Goal: Task Accomplishment & Management: Complete application form

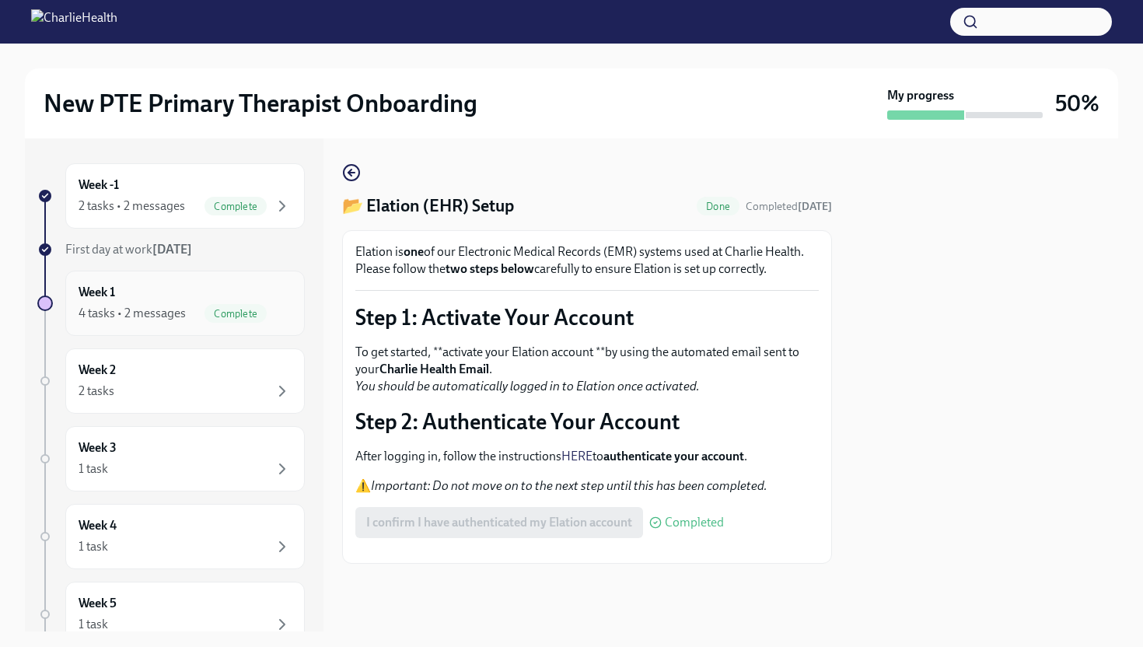
click at [226, 324] on div "Week 1 4 tasks • 2 messages Complete" at bounding box center [185, 303] width 240 height 65
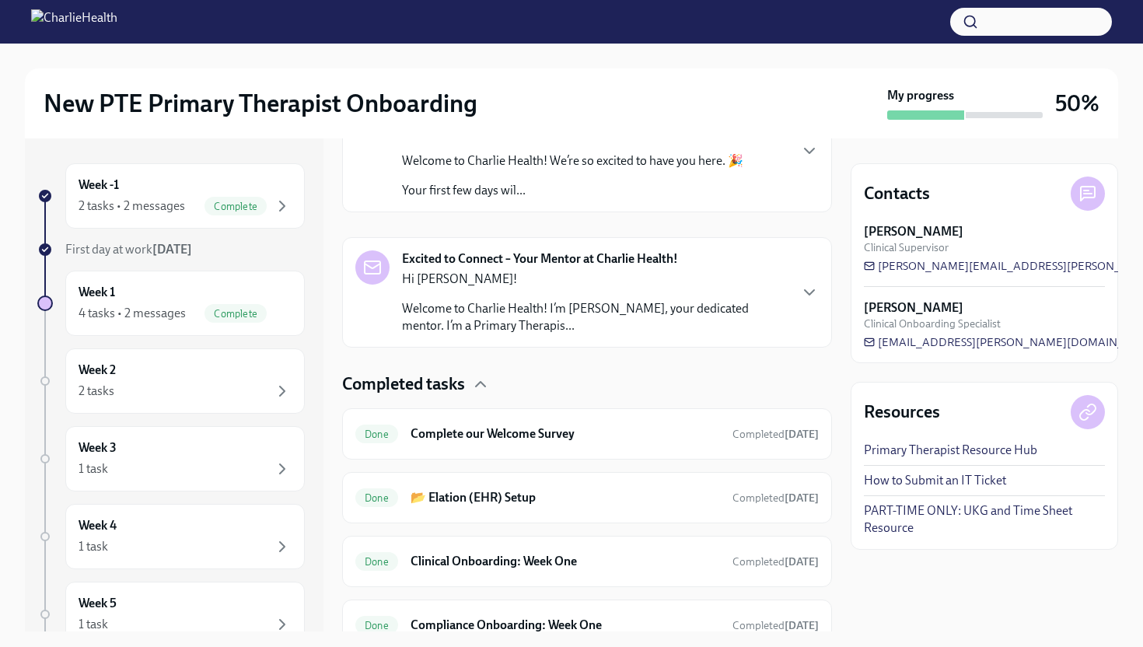
scroll to position [375, 0]
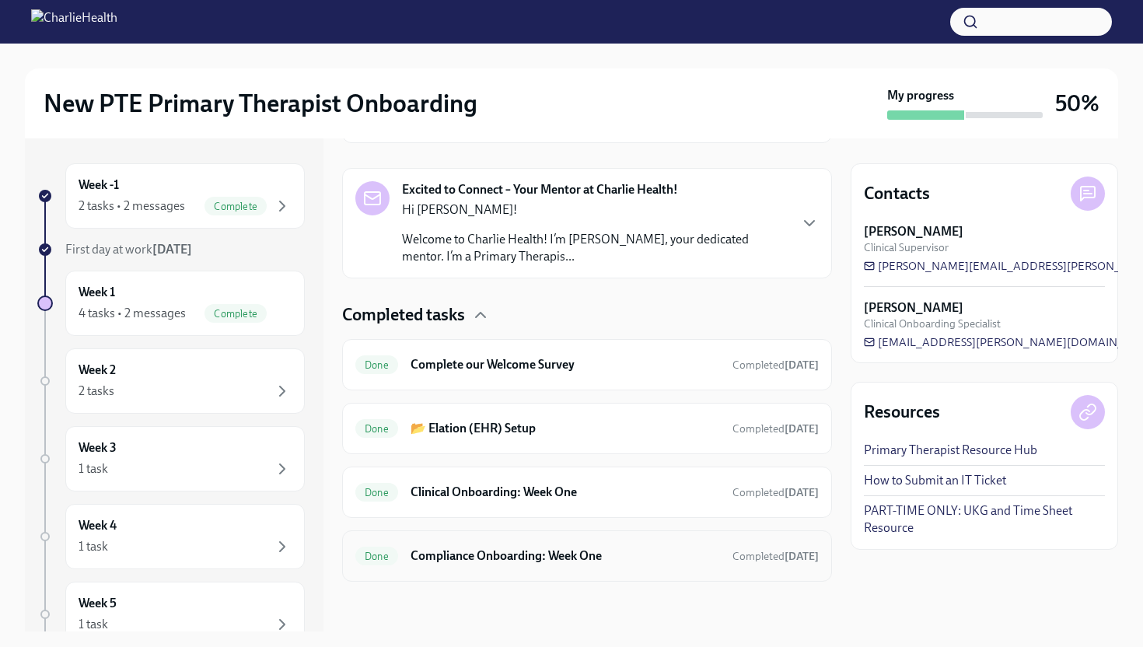
click at [537, 551] on h6 "Compliance Onboarding: Week One" at bounding box center [566, 556] width 310 height 17
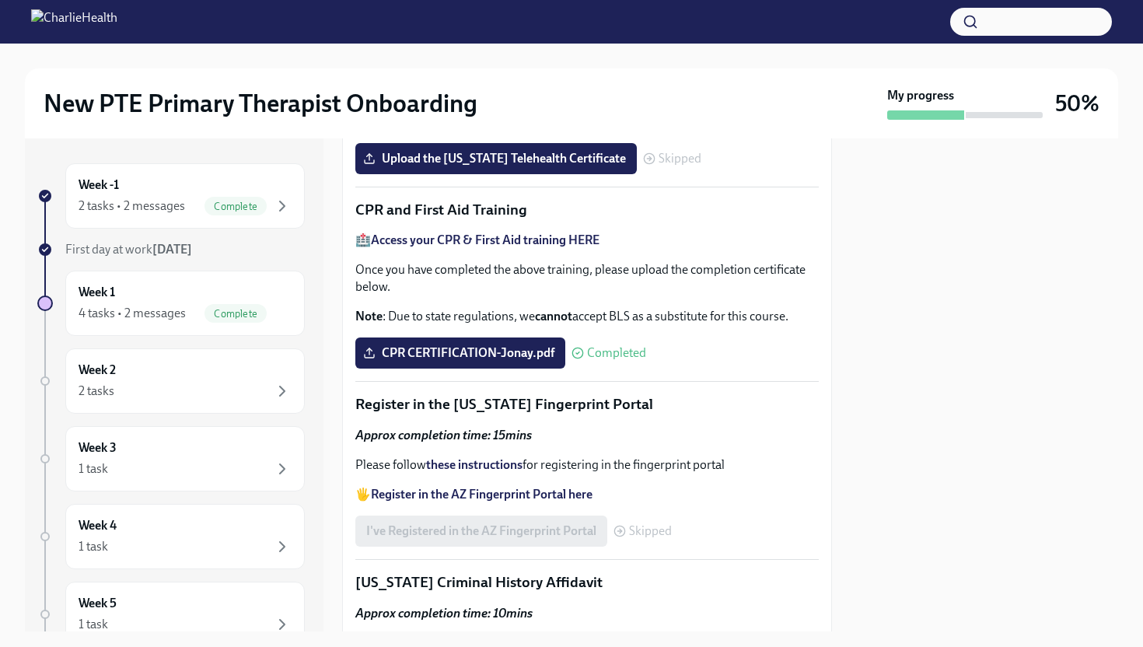
scroll to position [726, 0]
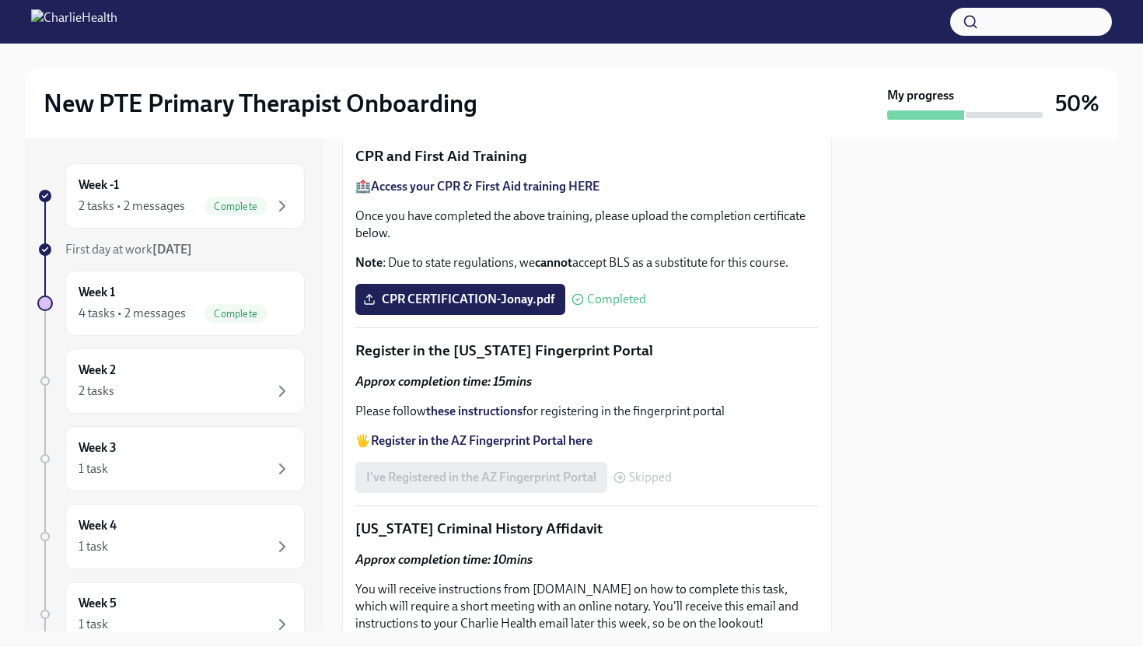
click at [524, 121] on label "Upload the [US_STATE] Telehealth Certificate" at bounding box center [496, 104] width 282 height 31
click at [0, 0] on input "Upload the [US_STATE] Telehealth Certificate" at bounding box center [0, 0] width 0 height 0
click at [235, 378] on div "Week 2 2 tasks" at bounding box center [185, 381] width 213 height 39
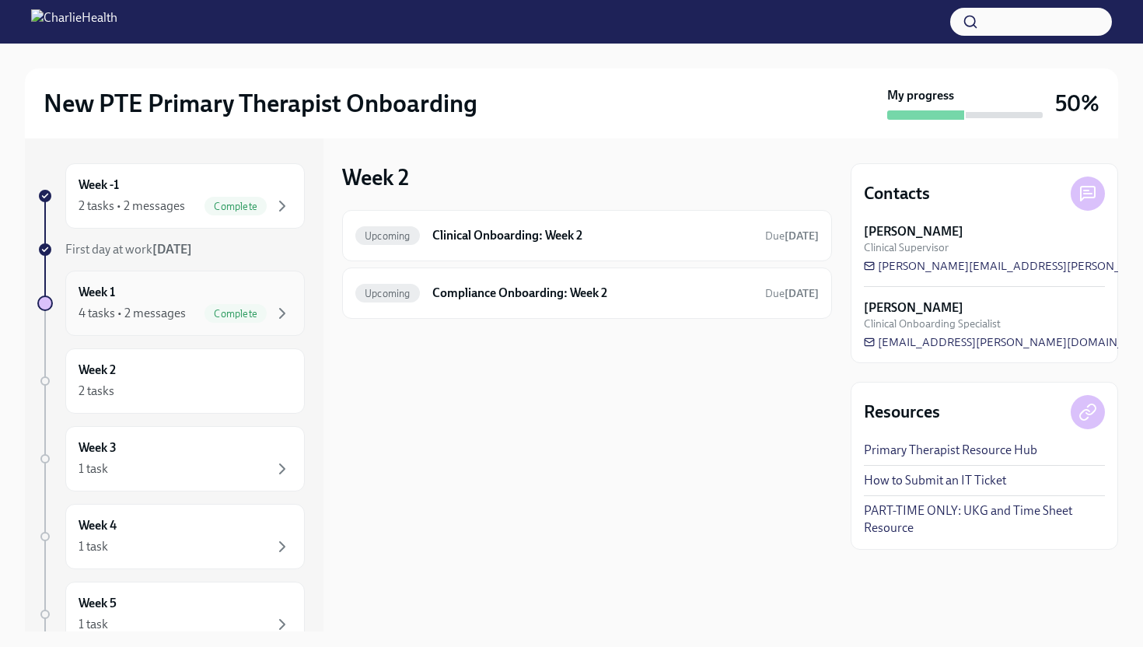
click at [254, 306] on div "Complete" at bounding box center [236, 313] width 62 height 19
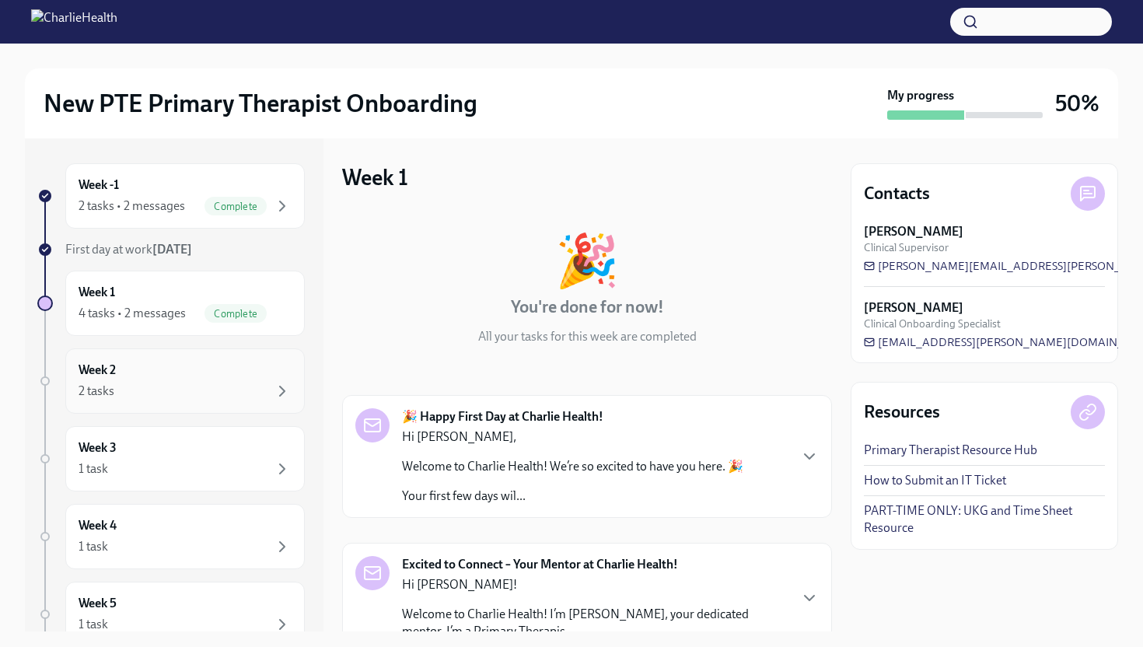
click at [191, 377] on div "Week 2 2 tasks" at bounding box center [185, 381] width 213 height 39
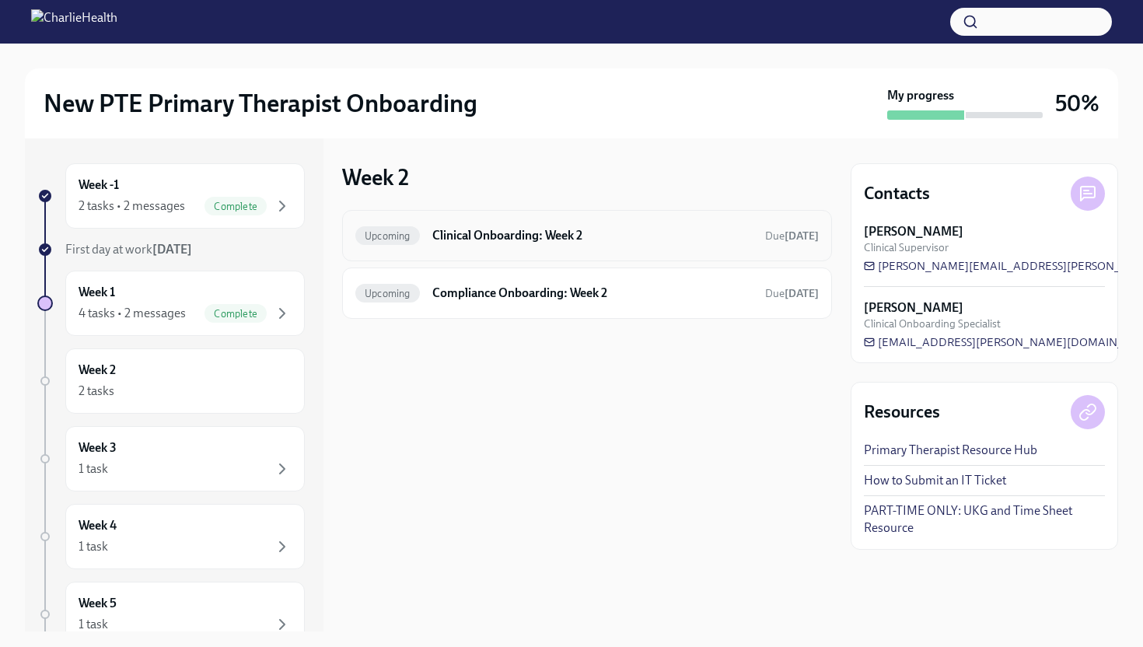
click at [419, 233] on span "Upcoming" at bounding box center [387, 236] width 65 height 12
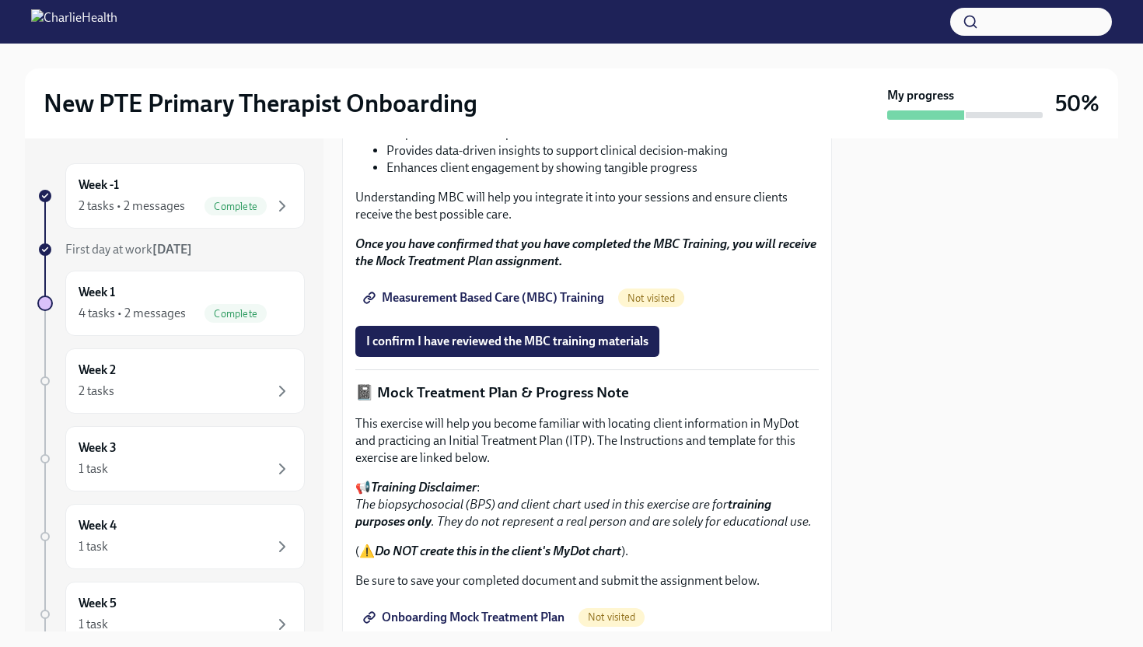
scroll to position [845, 0]
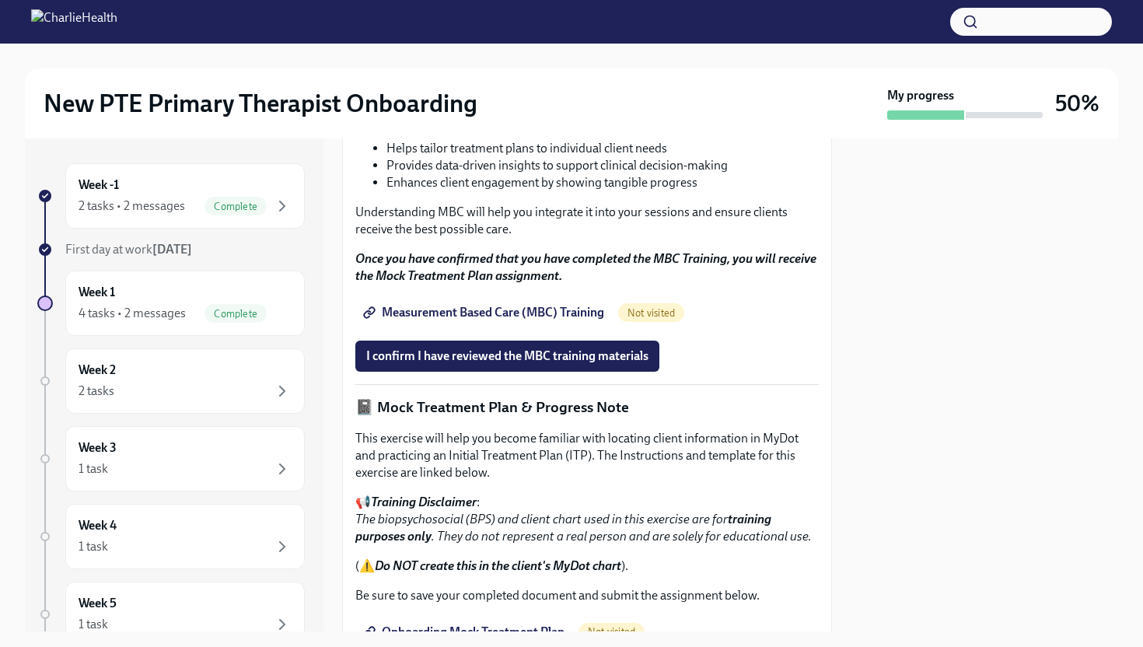
click at [523, 320] on span "Measurement Based Care (MBC) Training" at bounding box center [485, 313] width 238 height 16
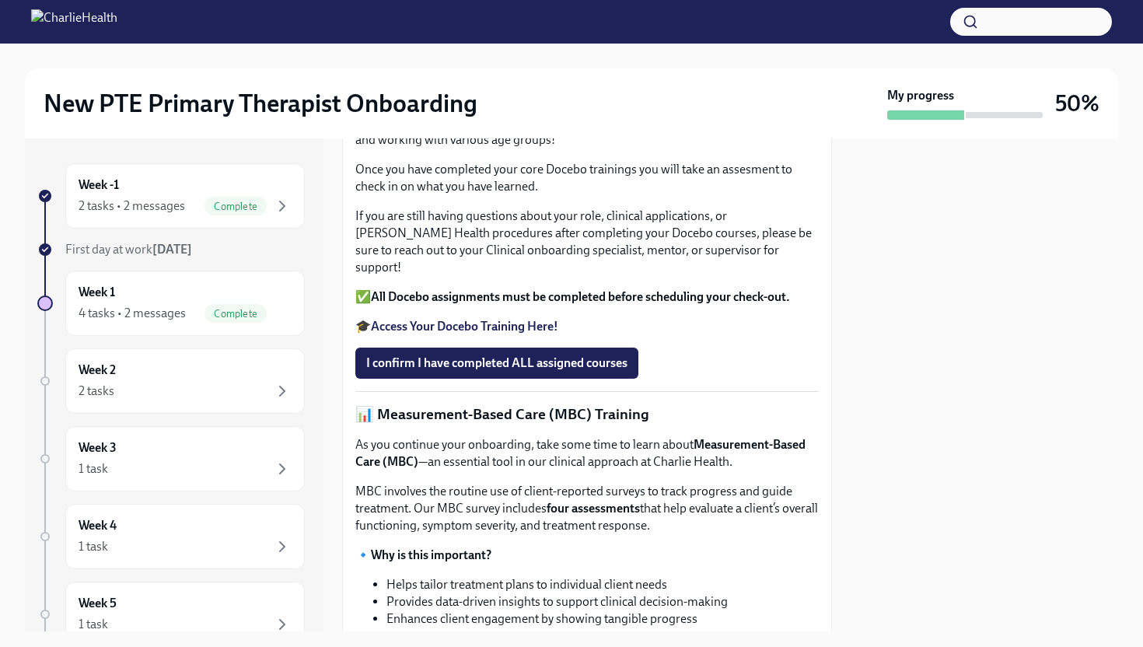
scroll to position [403, 0]
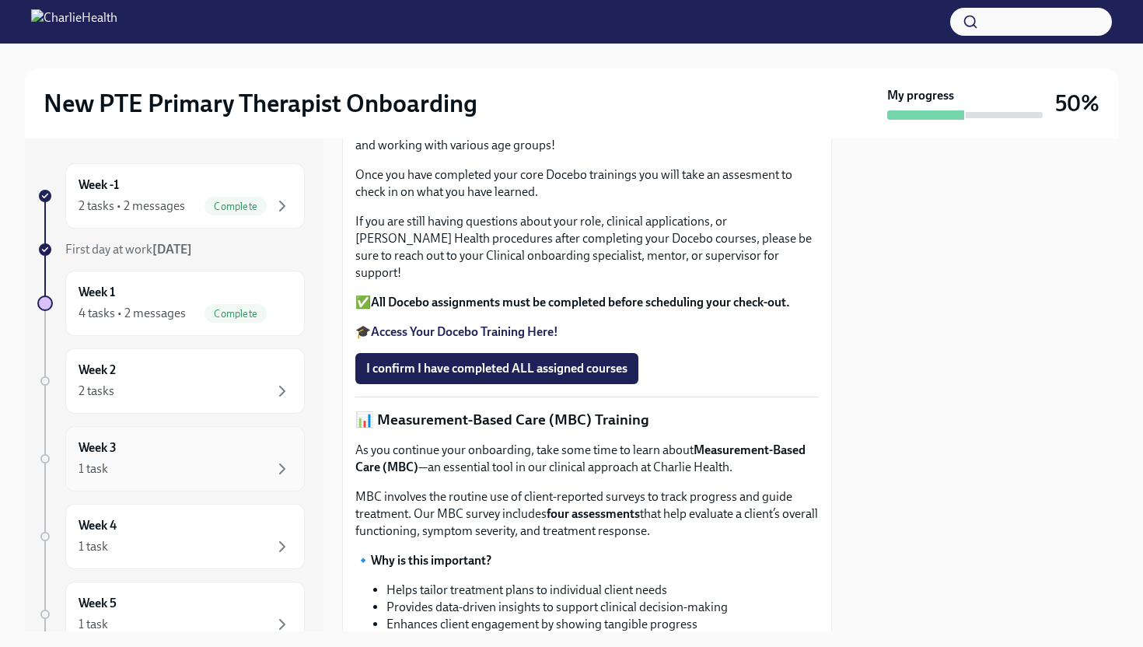
click at [261, 450] on div "Week 3 1 task" at bounding box center [185, 459] width 213 height 39
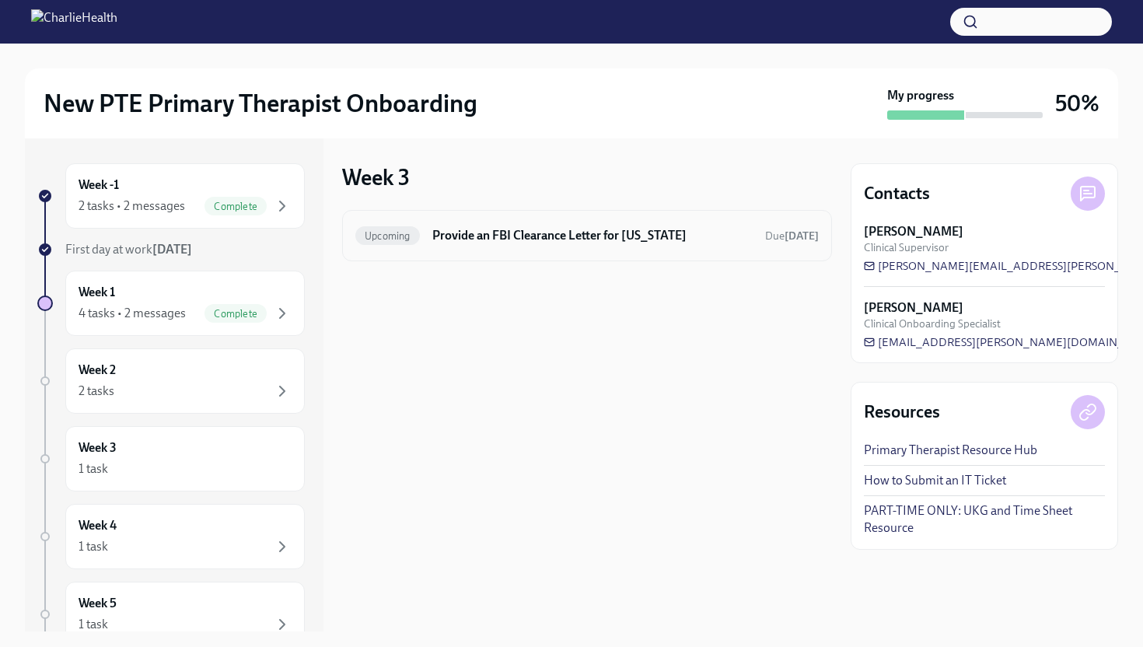
click at [458, 250] on div "Upcoming Provide an FBI Clearance Letter for [US_STATE] Due [DATE]" at bounding box center [587, 235] width 490 height 51
click at [514, 238] on h6 "Provide an FBI Clearance Letter for [US_STATE]" at bounding box center [593, 235] width 320 height 17
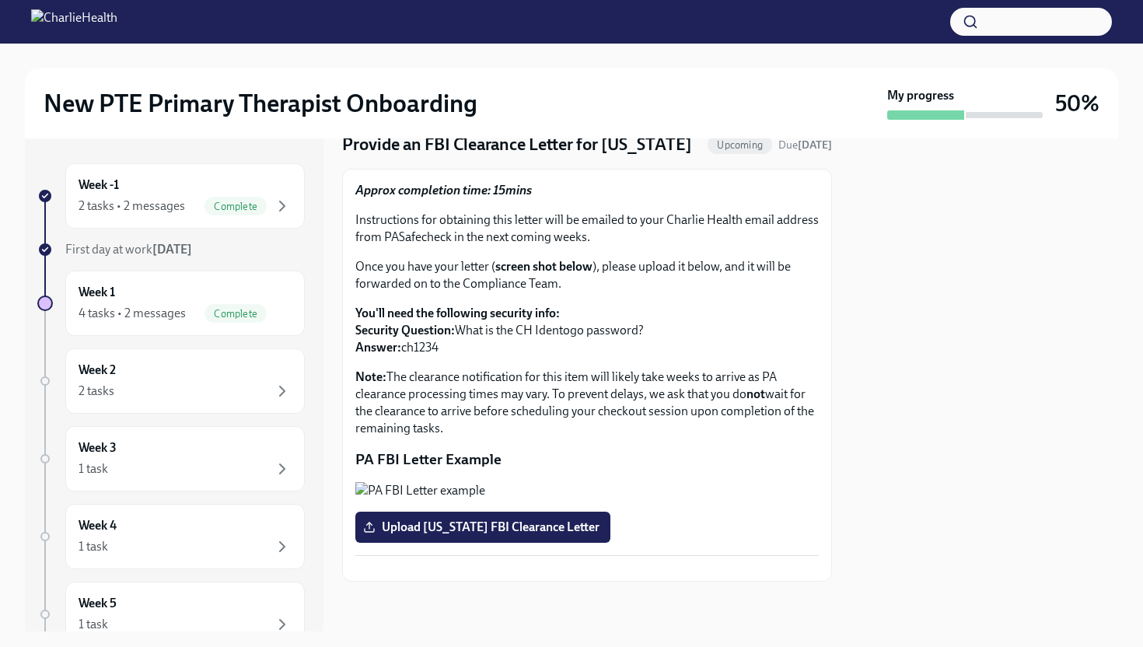
scroll to position [119, 0]
click at [246, 523] on div "Week 4 1 task" at bounding box center [185, 536] width 213 height 39
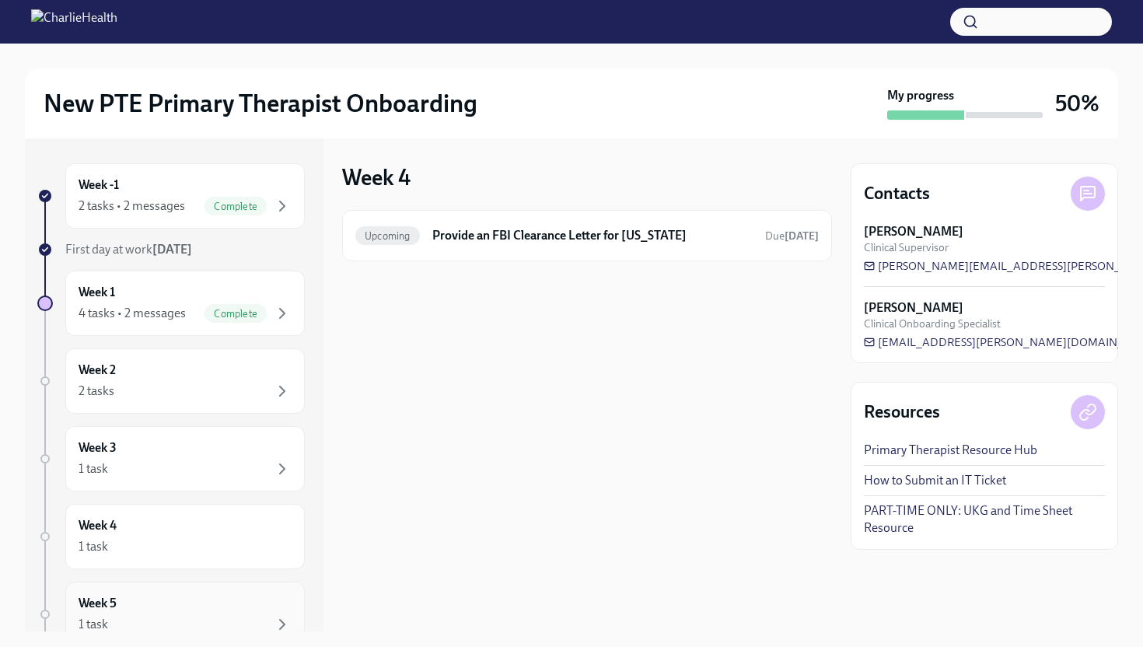
click at [210, 595] on div "Week 5 1 task" at bounding box center [185, 614] width 213 height 39
click at [239, 549] on div "1 task" at bounding box center [185, 547] width 213 height 19
click at [244, 491] on div "Week 3 1 task" at bounding box center [185, 458] width 240 height 65
click at [253, 397] on div "2 tasks" at bounding box center [185, 391] width 213 height 19
click at [493, 311] on div "Upcoming Compliance Onboarding: Week 2 Due [DATE]" at bounding box center [587, 293] width 490 height 51
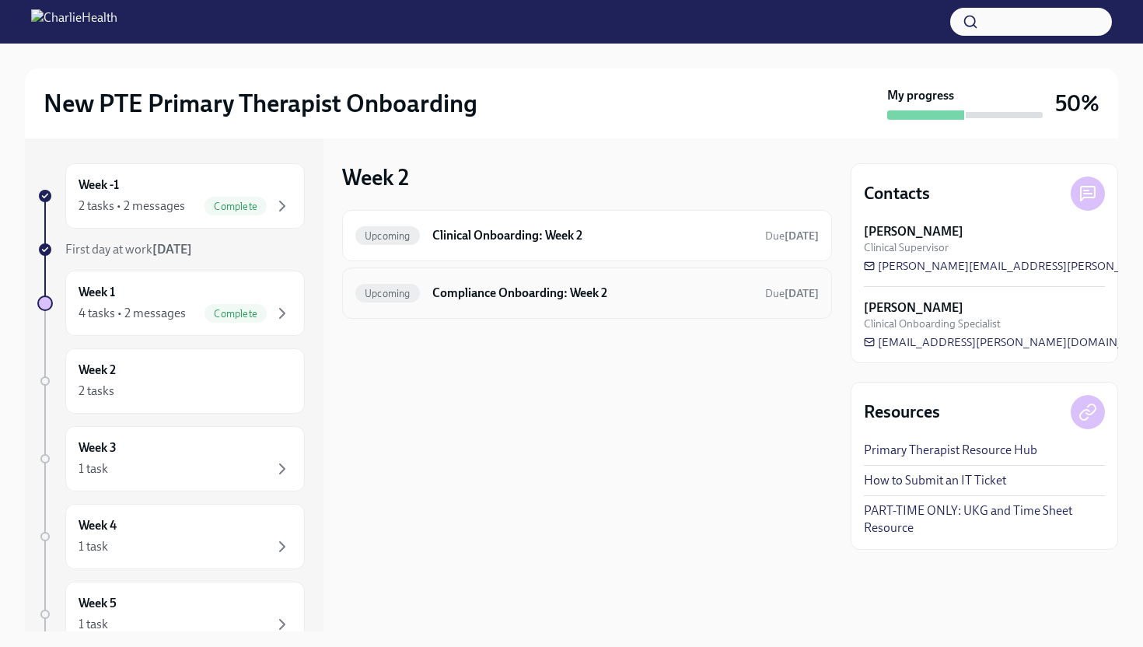
click at [503, 289] on h6 "Compliance Onboarding: Week 2" at bounding box center [593, 293] width 320 height 17
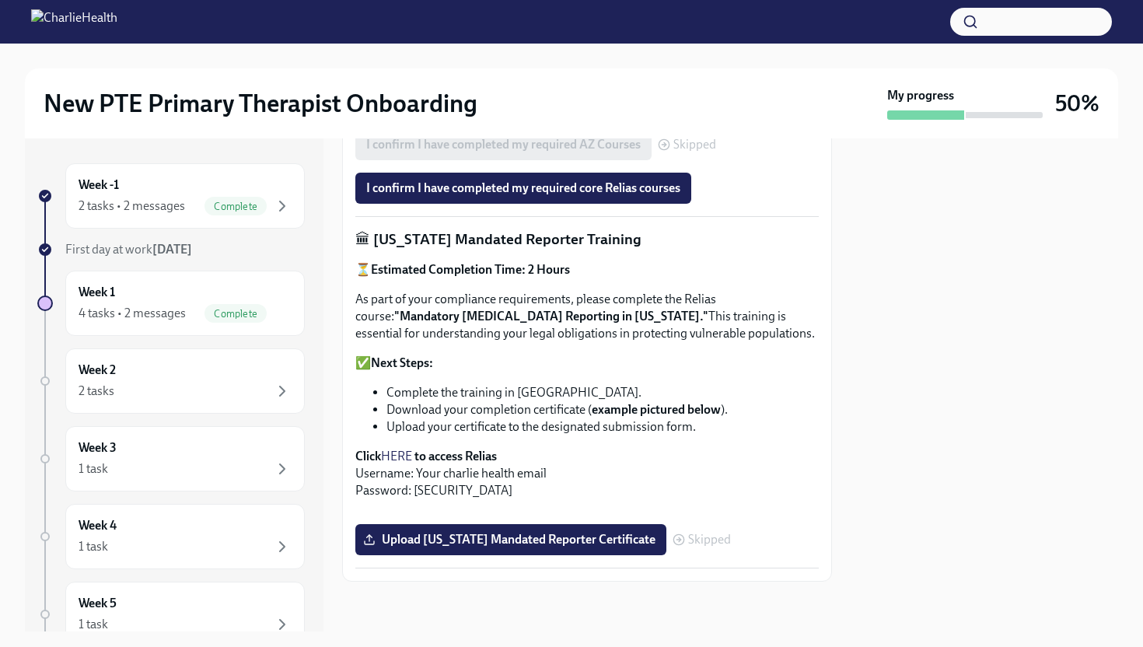
scroll to position [938, 0]
click at [405, 449] on link "HERE" at bounding box center [396, 456] width 31 height 15
click at [286, 318] on icon "button" at bounding box center [282, 313] width 19 height 19
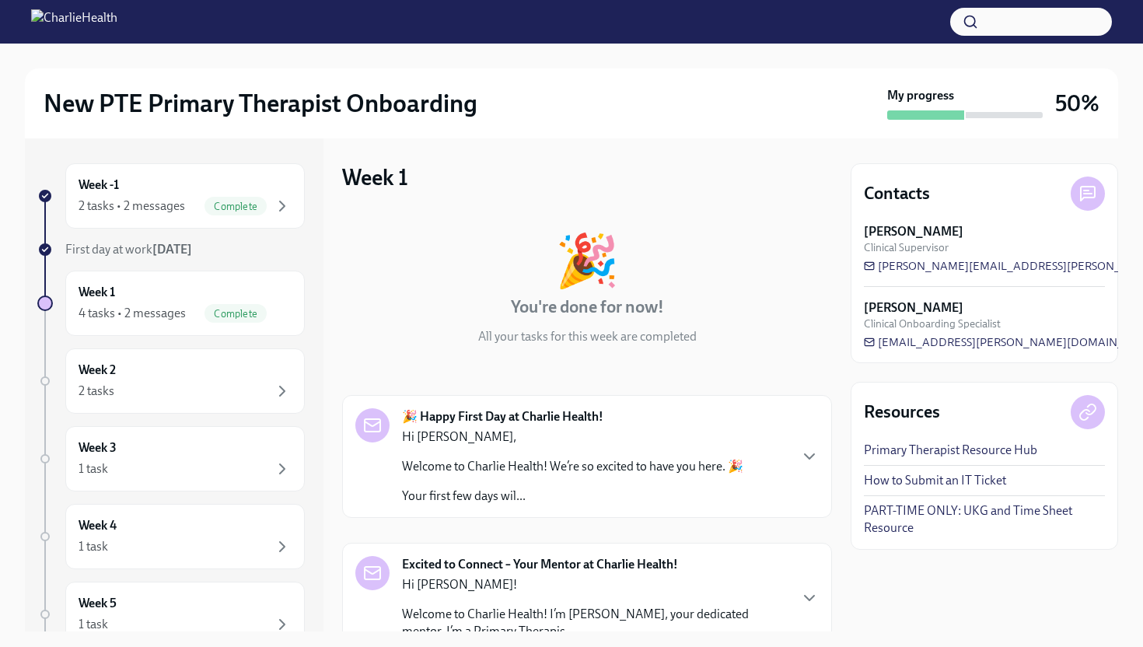
scroll to position [375, 0]
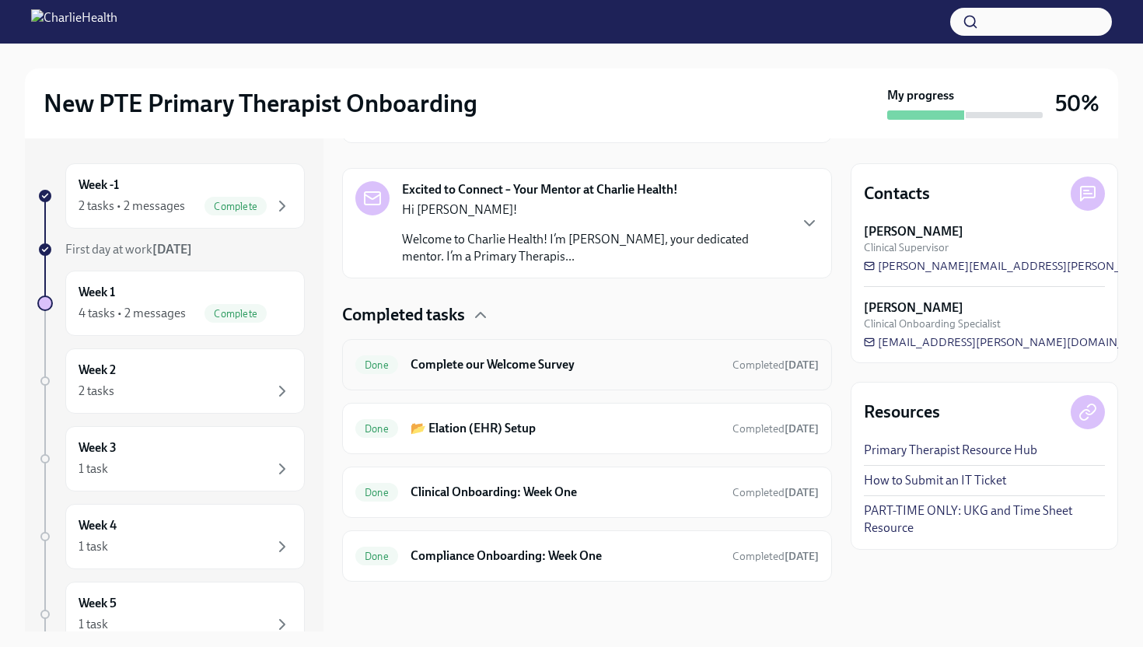
click at [500, 387] on div "Done Complete our Welcome Survey Completed [DATE]" at bounding box center [587, 364] width 490 height 51
click at [490, 544] on div "Done Compliance Onboarding: Week One Completed [DATE]" at bounding box center [587, 556] width 464 height 25
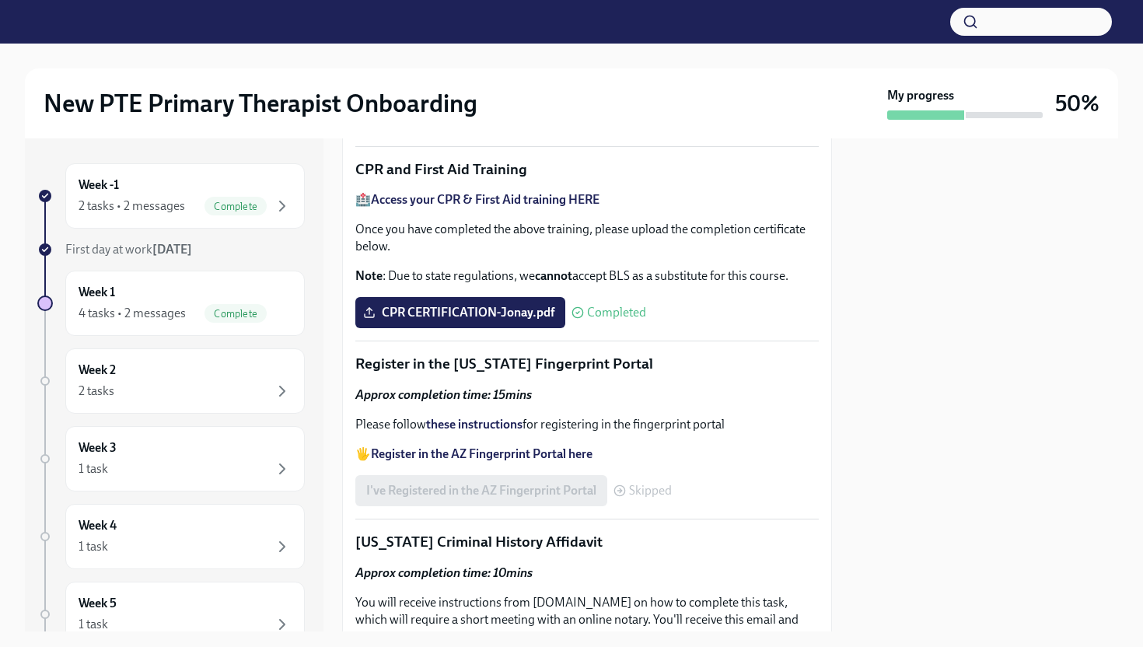
scroll to position [734, 0]
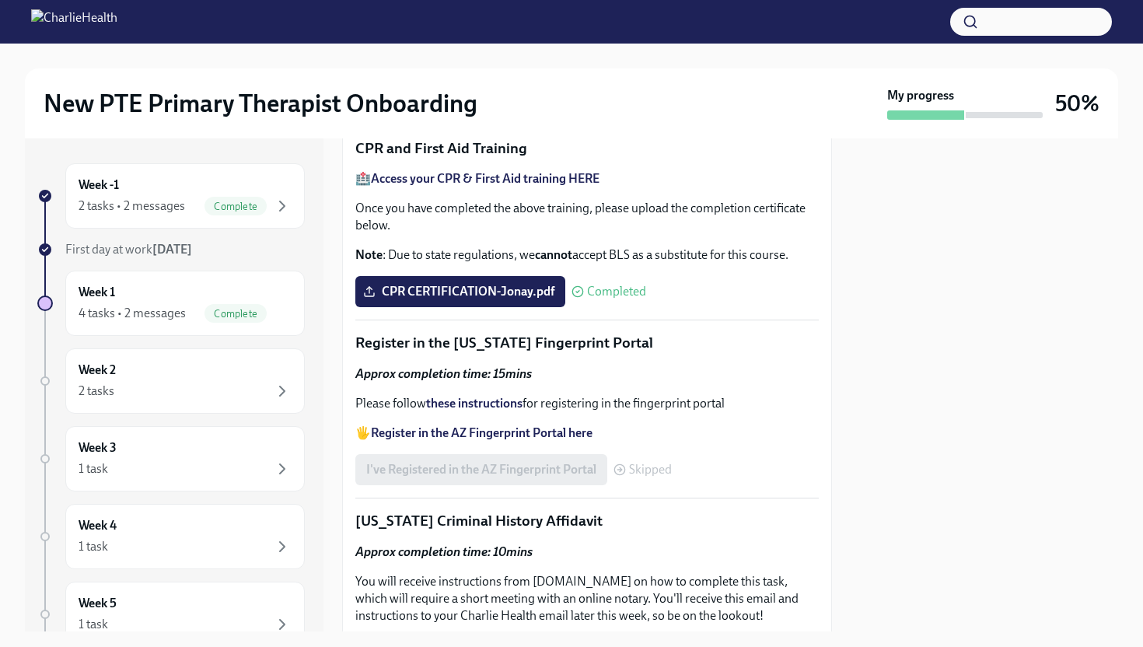
click at [491, 113] on label "[US_STATE]-state-telemedicine-training-[PERSON_NAME].pdf" at bounding box center [544, 97] width 379 height 31
click at [0, 0] on input "[US_STATE]-state-telemedicine-training-[PERSON_NAME].pdf" at bounding box center [0, 0] width 0 height 0
click at [266, 390] on div "2 tasks" at bounding box center [185, 391] width 213 height 19
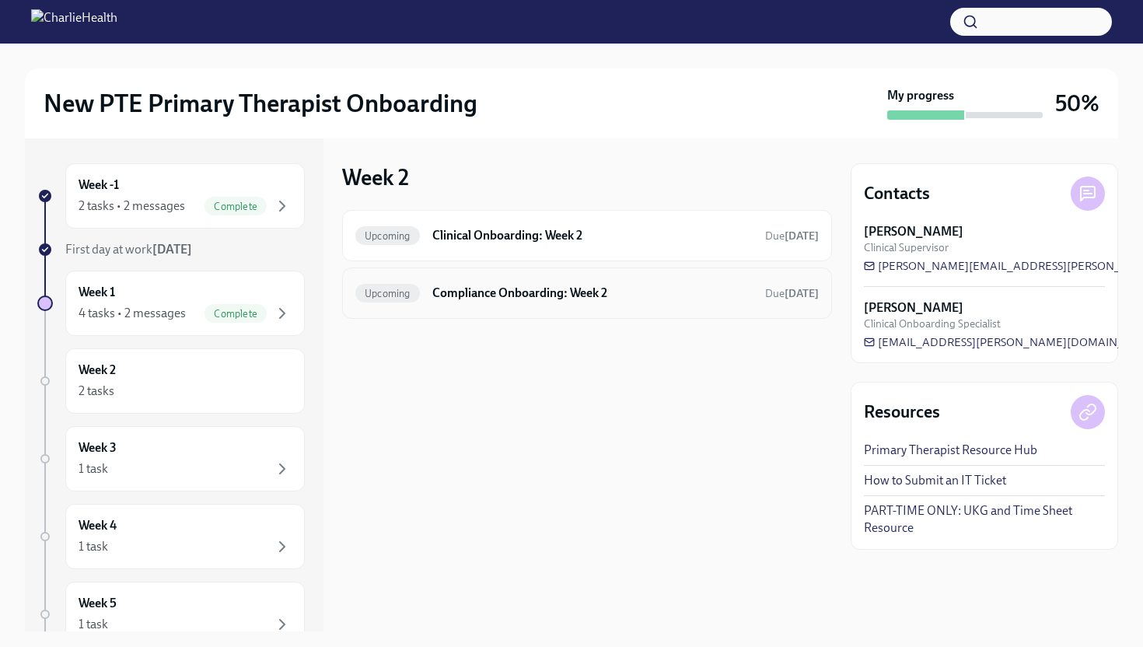
click at [465, 316] on div "Upcoming Compliance Onboarding: Week 2 Due [DATE]" at bounding box center [587, 293] width 490 height 51
click at [524, 289] on h6 "Compliance Onboarding: Week 2" at bounding box center [593, 293] width 320 height 17
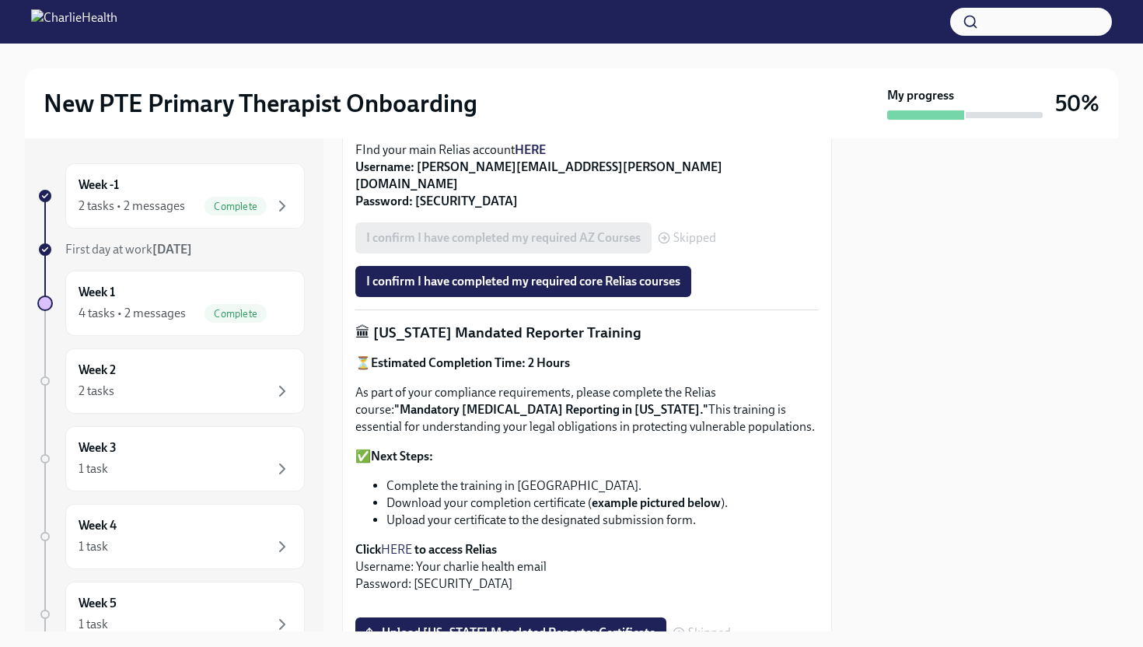
scroll to position [774, 0]
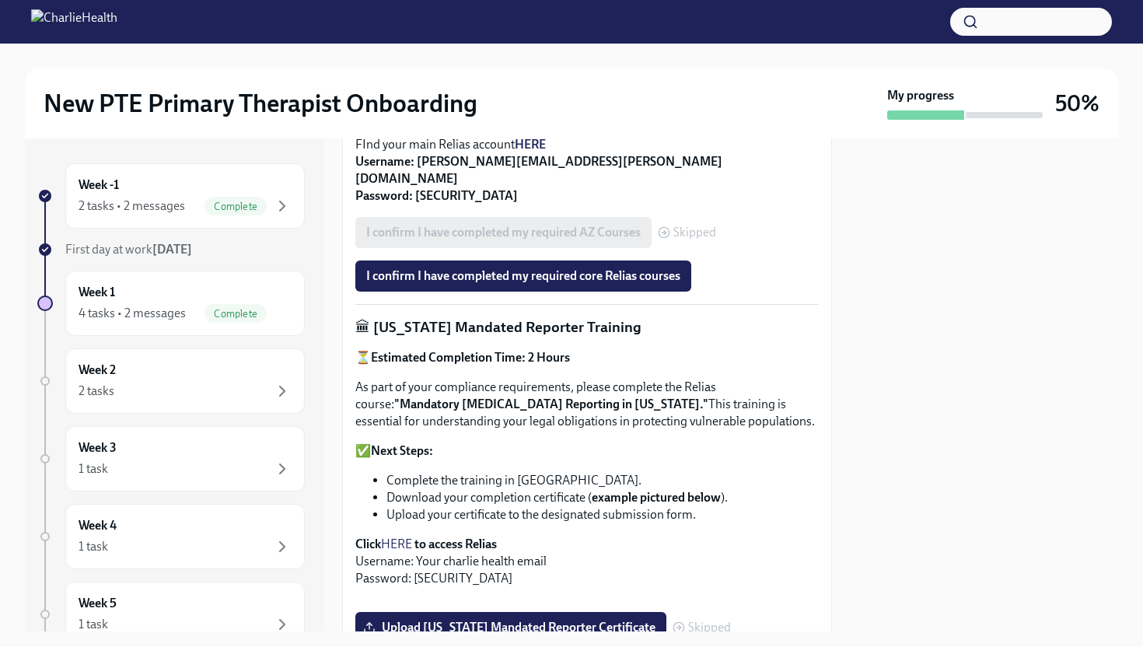
click at [566, 350] on strong "Estimated Completion Time: 2 Hours" at bounding box center [470, 357] width 199 height 15
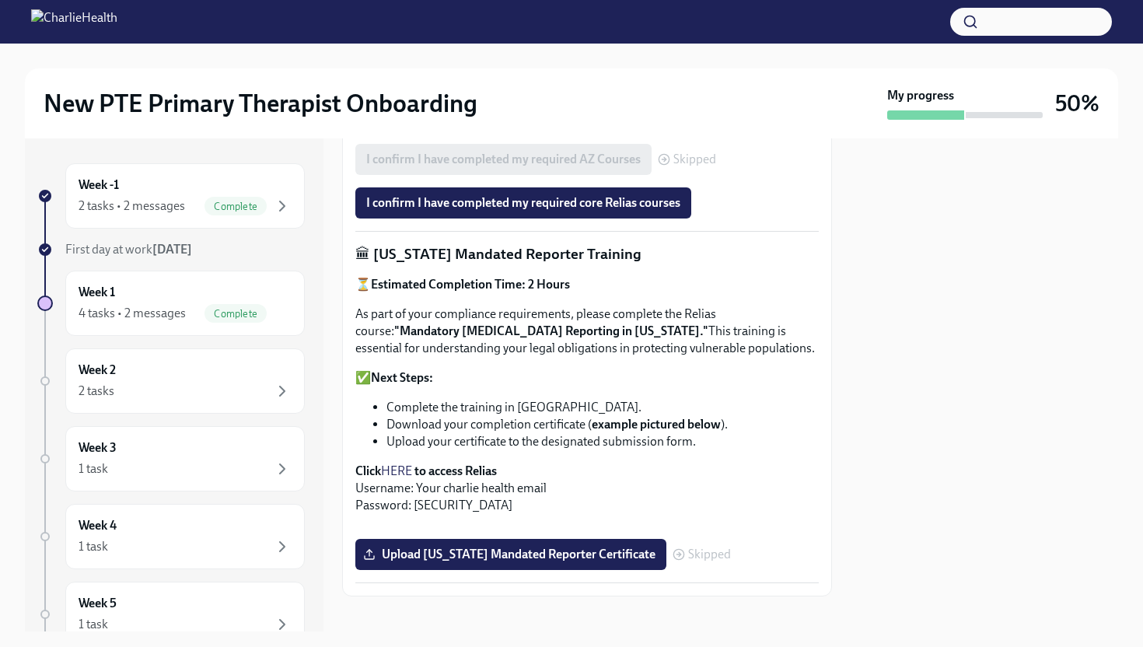
scroll to position [851, 0]
